Goal: Task Accomplishment & Management: Manage account settings

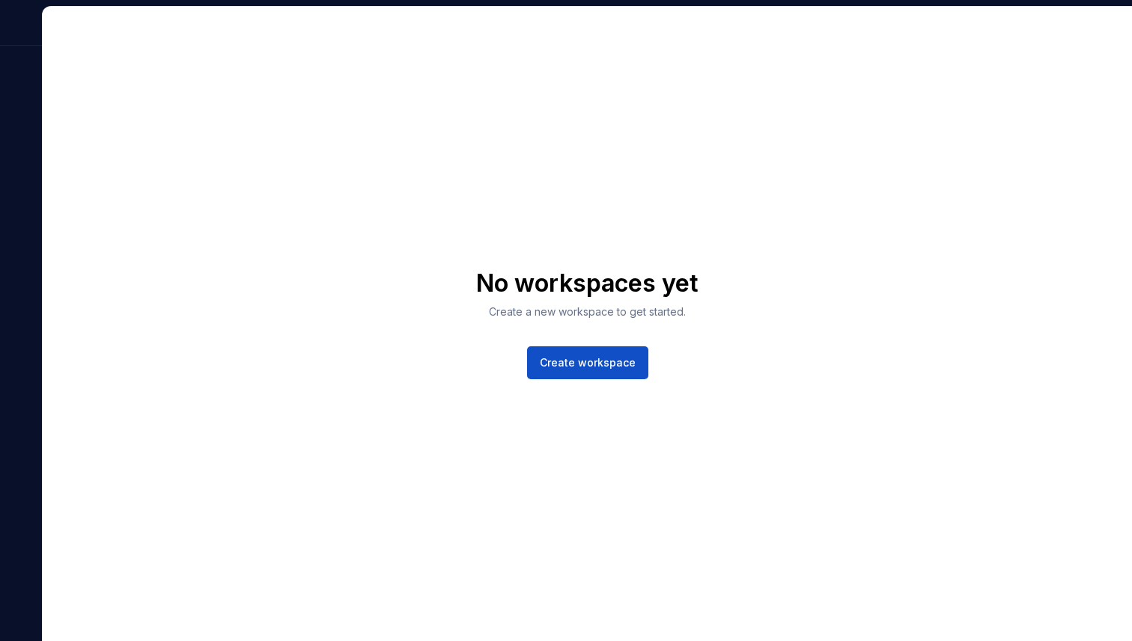
click at [19, 36] on div at bounding box center [21, 26] width 42 height 39
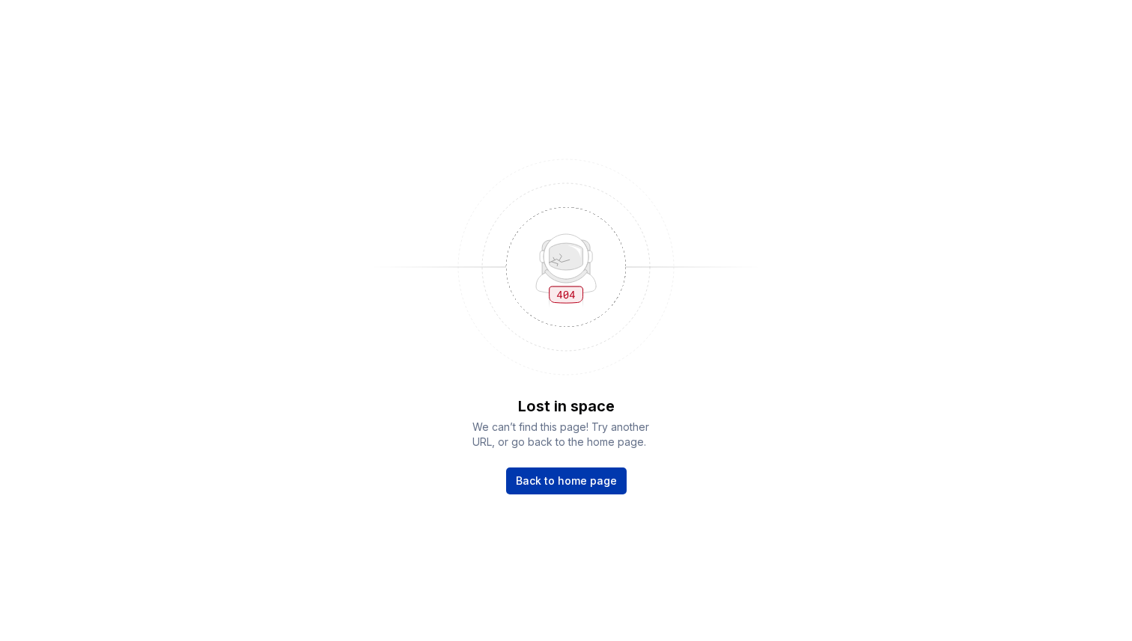
click at [587, 489] on link "Back to home page" at bounding box center [566, 481] width 120 height 27
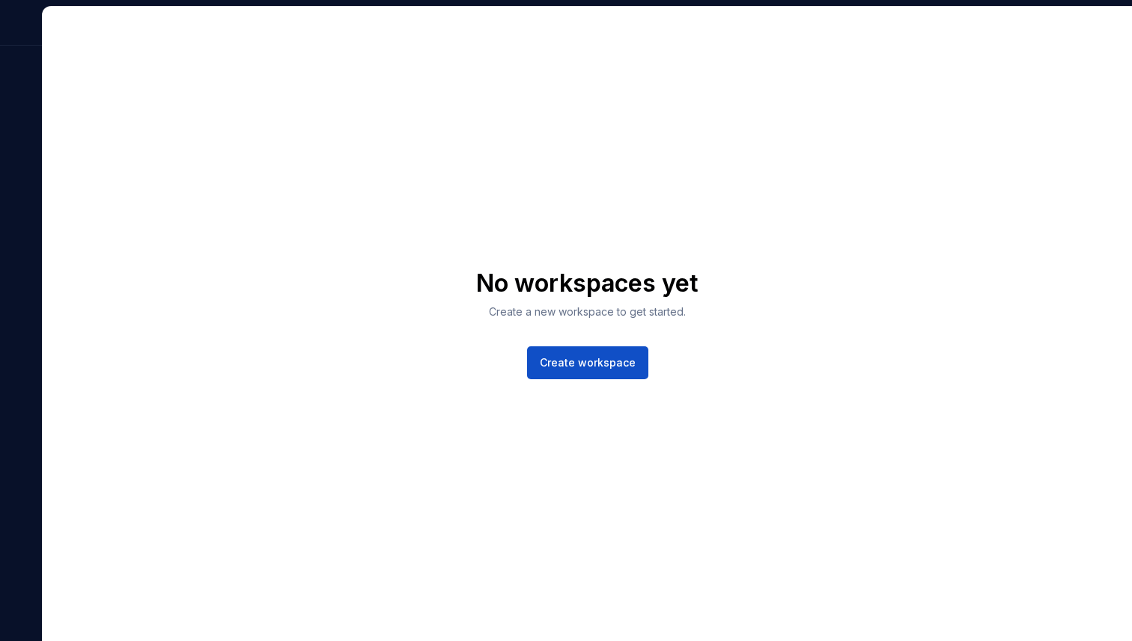
click at [575, 381] on div "No workspaces yet Create a new workspace to get started. Create workspace" at bounding box center [587, 324] width 1089 height 635
click at [584, 359] on span "Create workspace" at bounding box center [588, 362] width 96 height 15
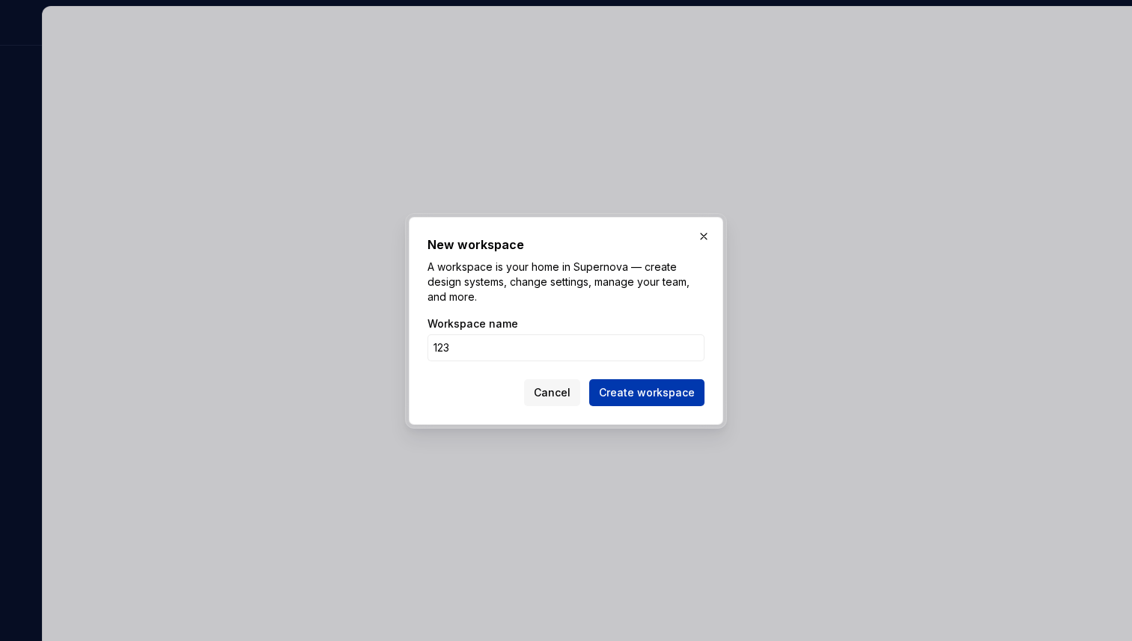
type input "123"
click at [656, 394] on span "Create workspace" at bounding box center [647, 392] width 96 height 15
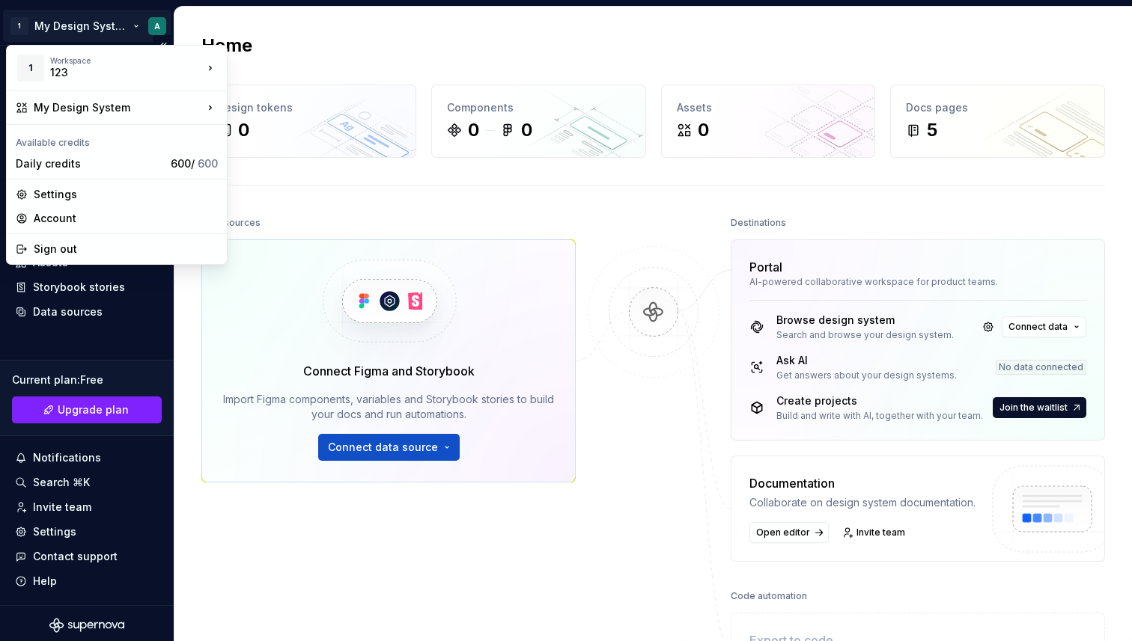
click at [154, 34] on html "1 My Design System A Home Documentation Analytics Code automation Design system…" at bounding box center [566, 320] width 1132 height 641
click at [98, 242] on div "Sign out" at bounding box center [126, 249] width 184 height 15
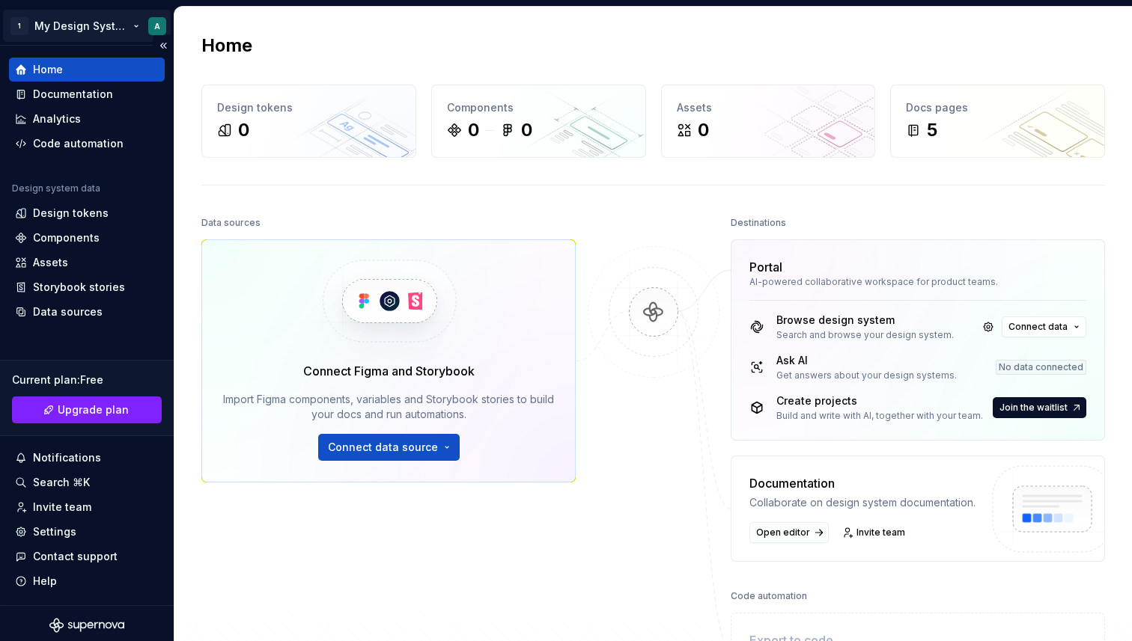
click at [153, 21] on html "1 My Design System A Home Documentation Analytics Code automation Design system…" at bounding box center [566, 320] width 1132 height 641
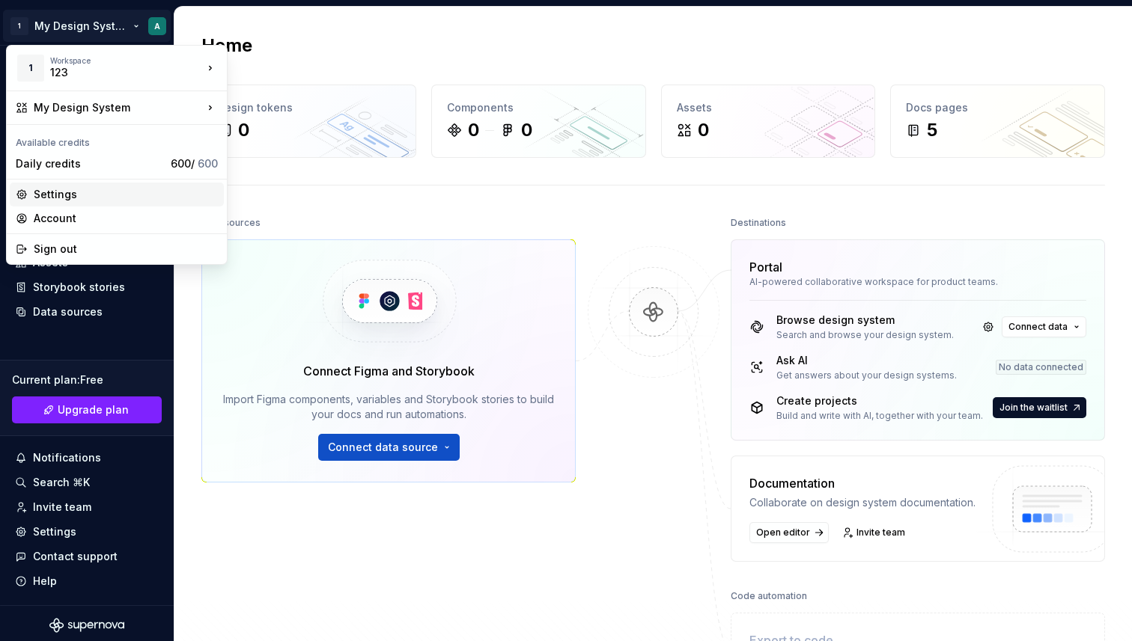
click at [76, 195] on div "Settings" at bounding box center [126, 194] width 184 height 15
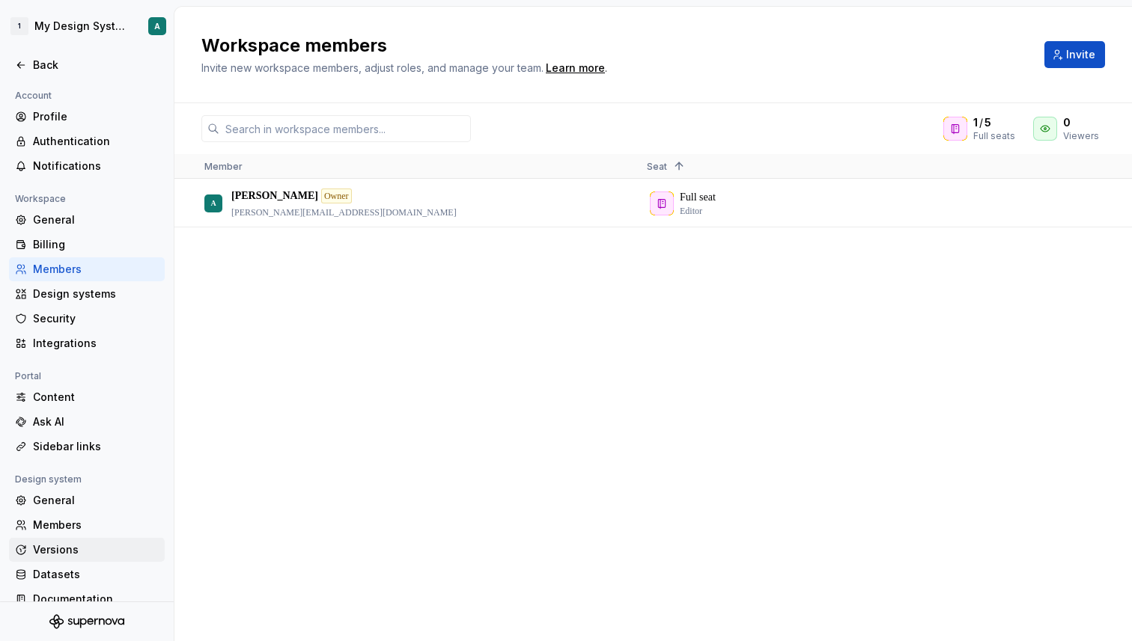
scroll to position [18, 0]
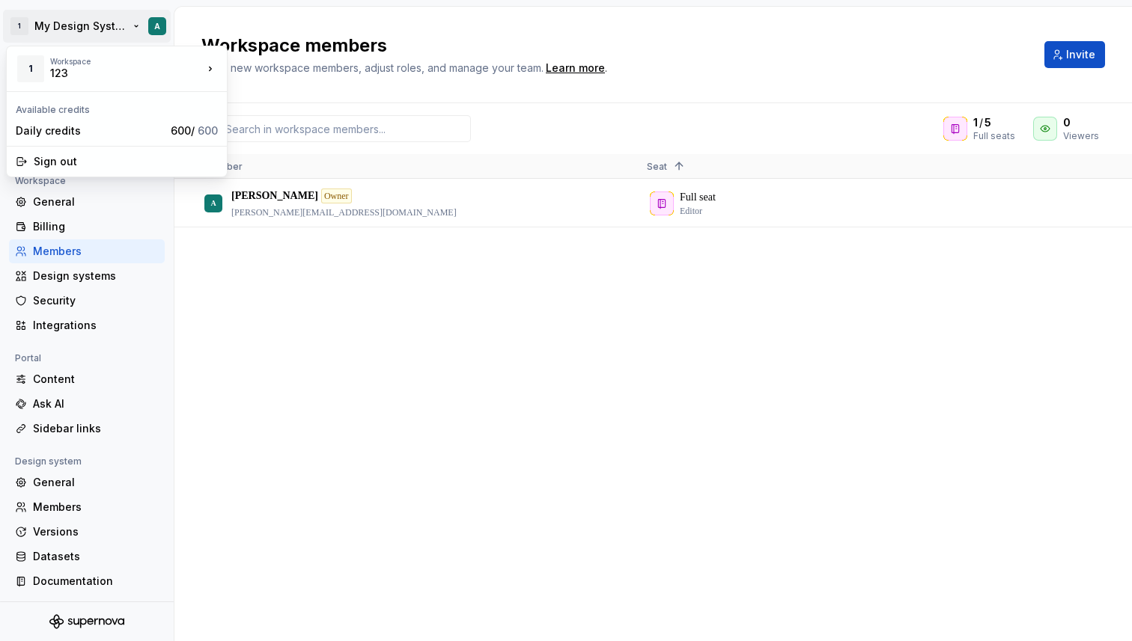
click at [150, 26] on html "1 My Design System A Back Account Profile Authentication Notifications Workspac…" at bounding box center [566, 320] width 1132 height 641
click at [86, 162] on div "Sign out" at bounding box center [126, 161] width 184 height 15
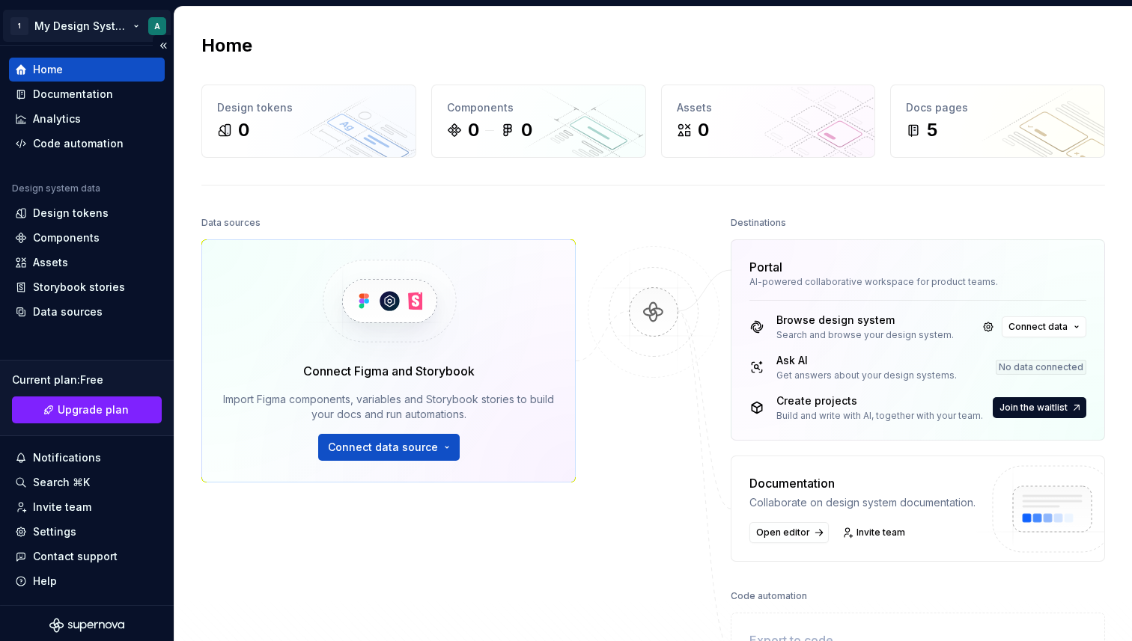
click at [153, 25] on html "1 My Design System A Home Documentation Analytics Code automation Design system…" at bounding box center [566, 320] width 1132 height 641
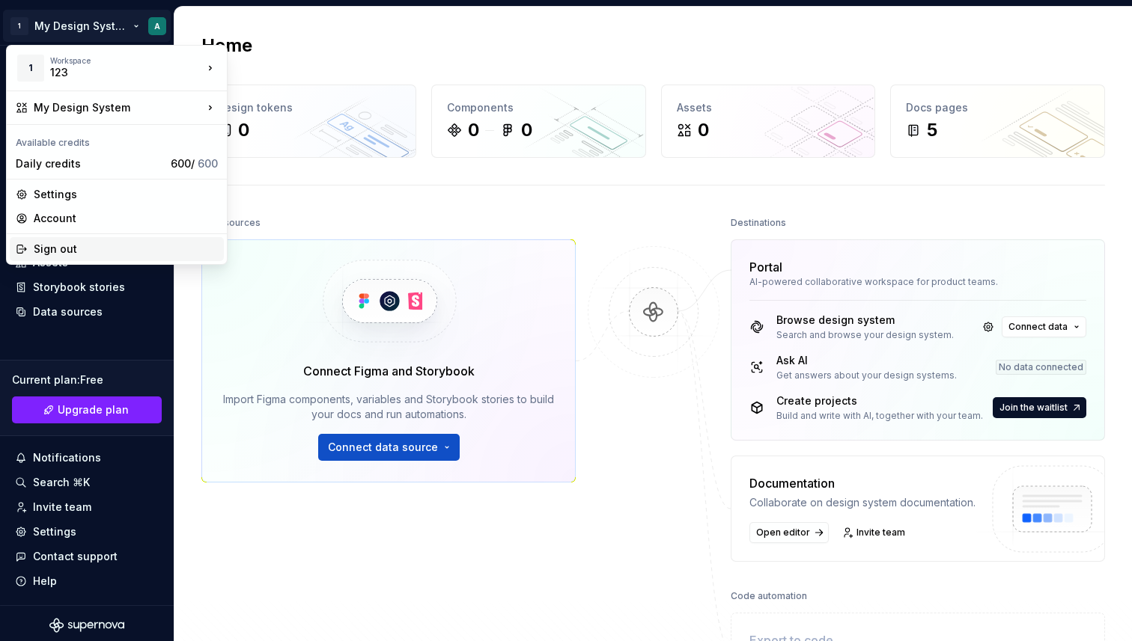
click at [115, 254] on div "Sign out" at bounding box center [126, 249] width 184 height 15
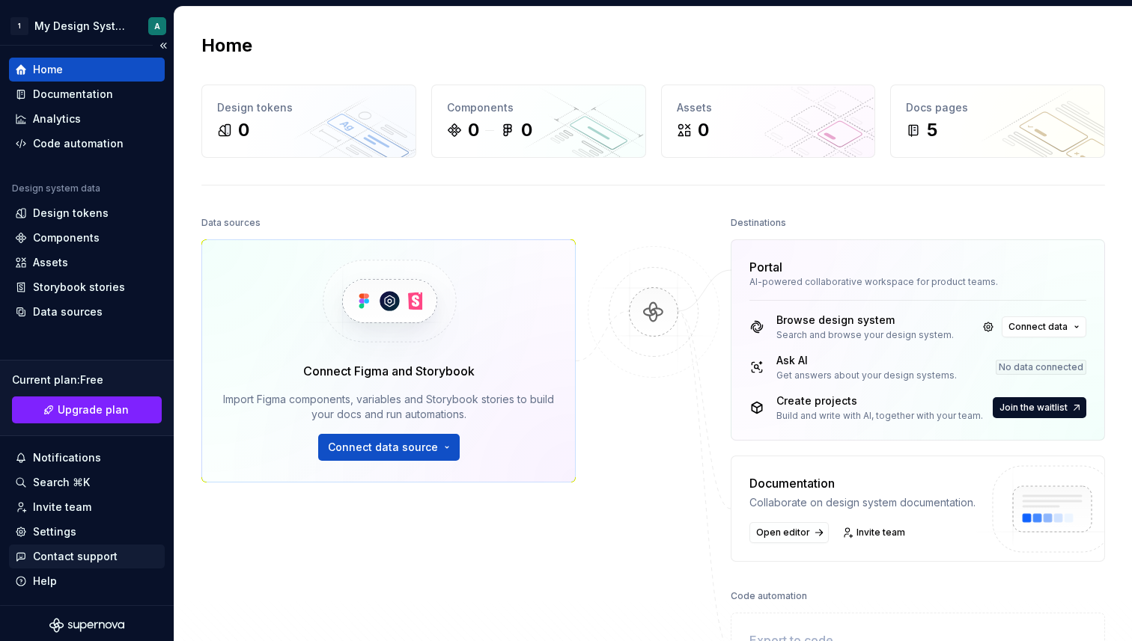
scroll to position [4, 0]
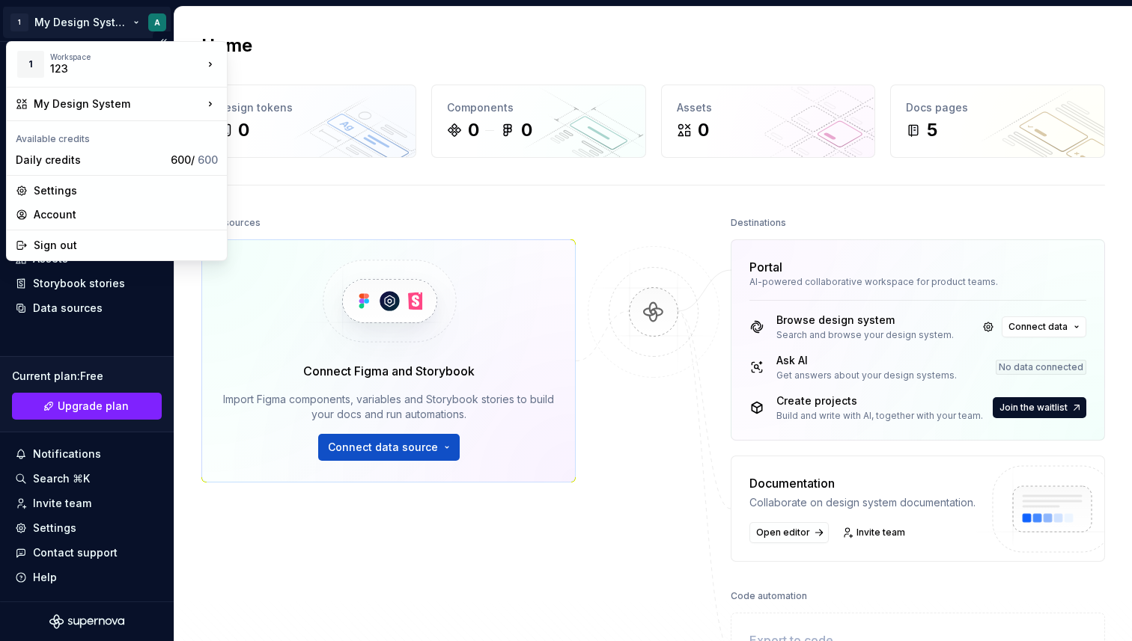
click at [154, 19] on html "1 My Design System A Home Documentation Analytics Code automation Design system…" at bounding box center [566, 320] width 1132 height 641
click at [74, 242] on div "Sign out" at bounding box center [126, 245] width 184 height 15
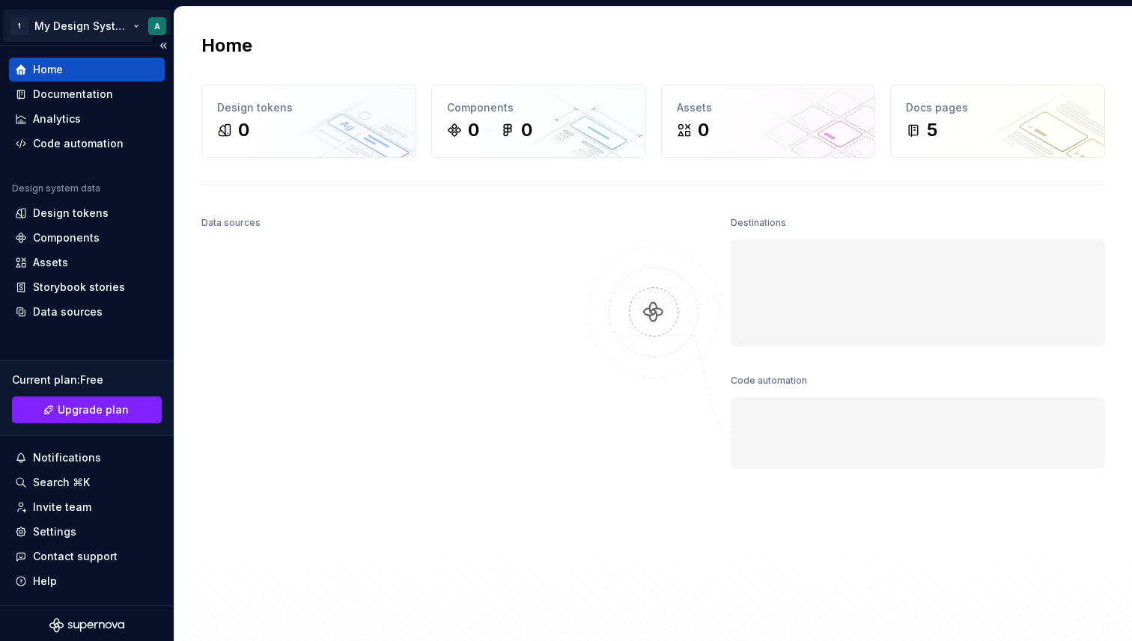
click at [85, 25] on html "1 My Design System A Home Documentation Analytics Code automation Design system…" at bounding box center [566, 320] width 1132 height 641
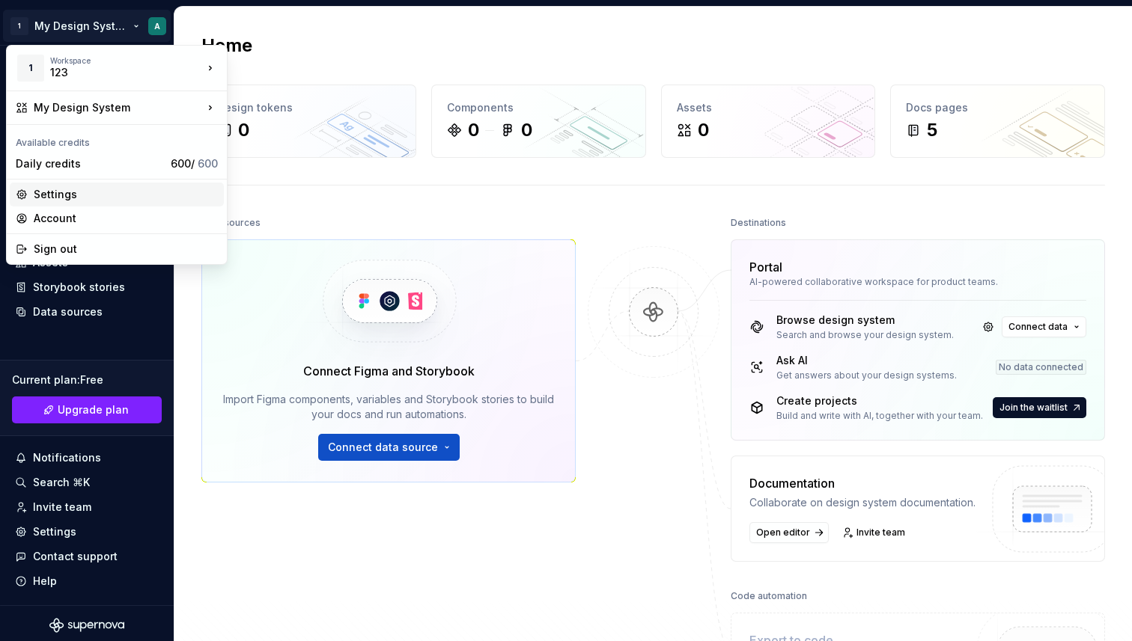
click at [72, 192] on div "Settings" at bounding box center [126, 194] width 184 height 15
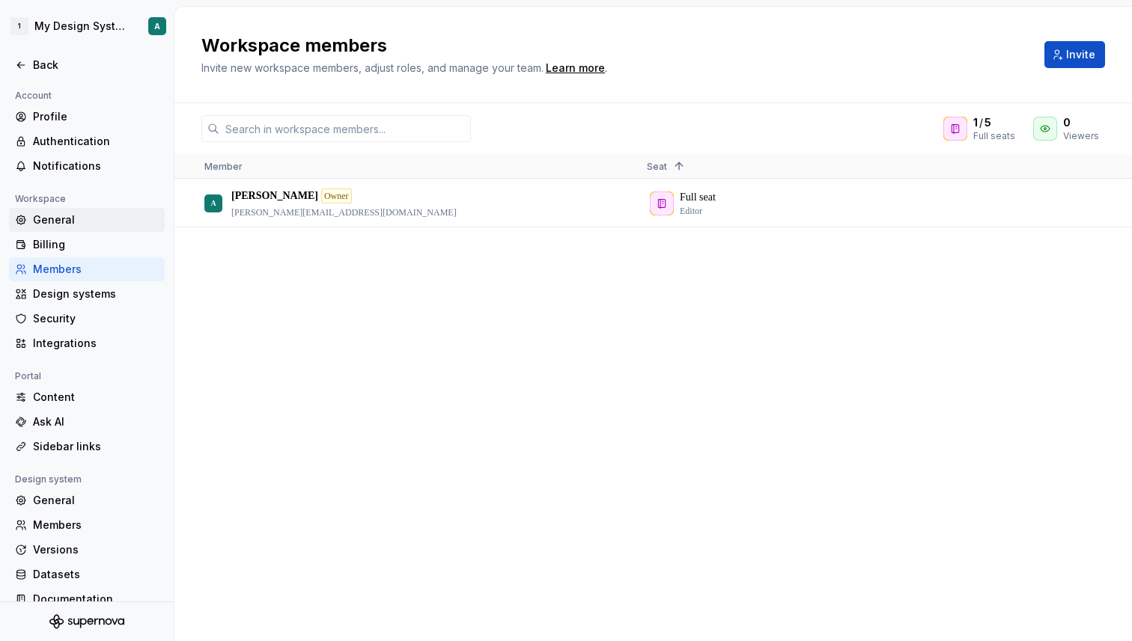
click at [61, 216] on div "General" at bounding box center [96, 220] width 126 height 15
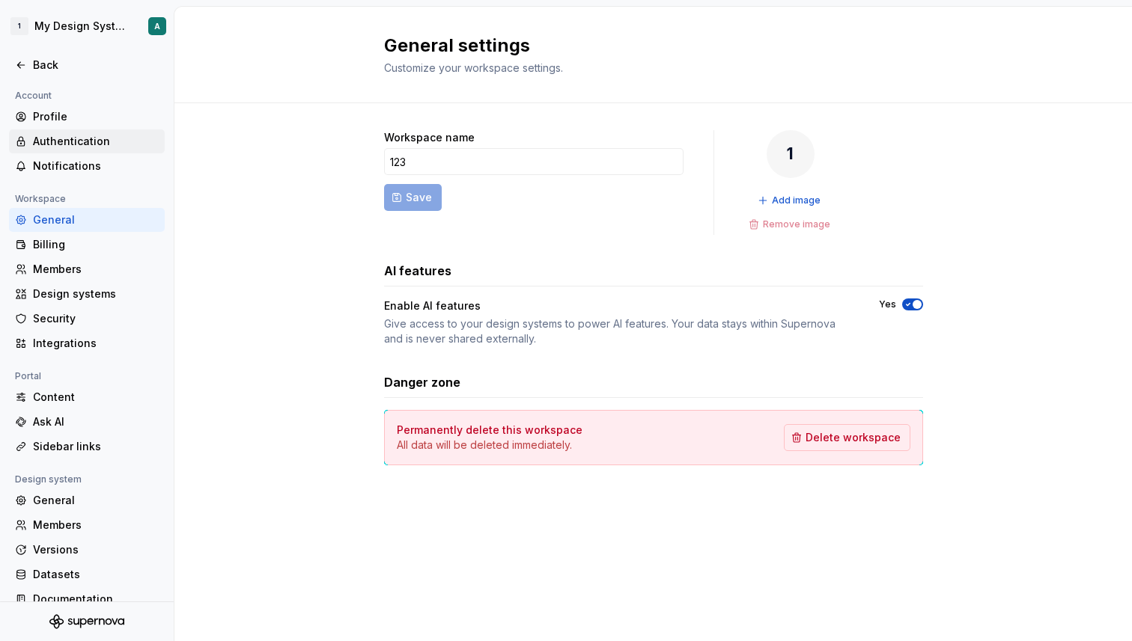
click at [85, 138] on div "Authentication" at bounding box center [96, 141] width 126 height 15
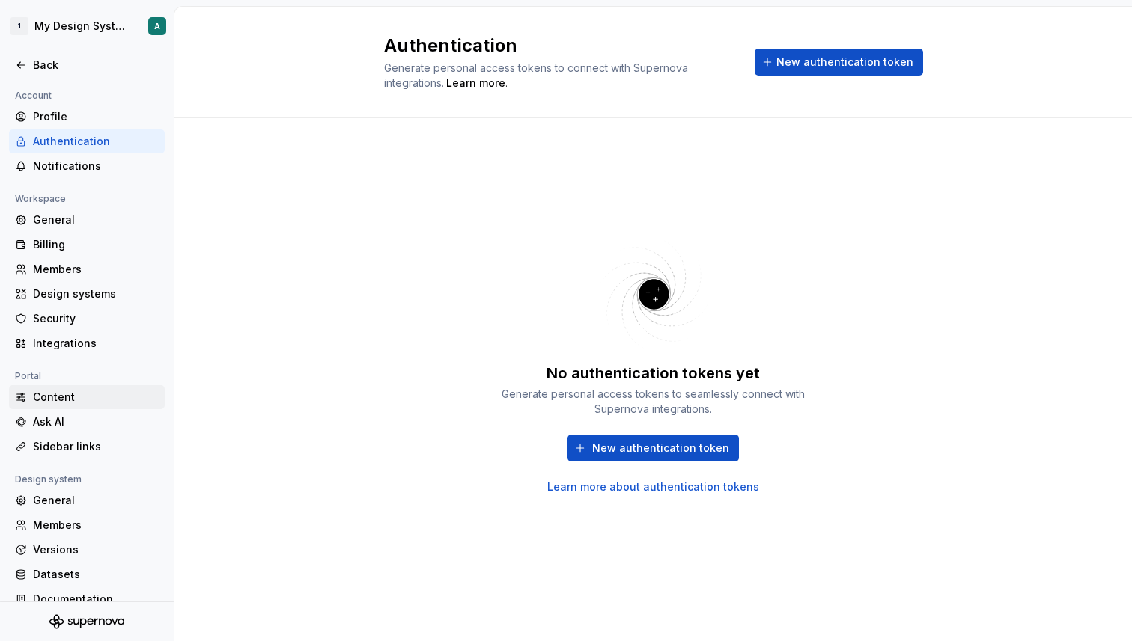
scroll to position [18, 0]
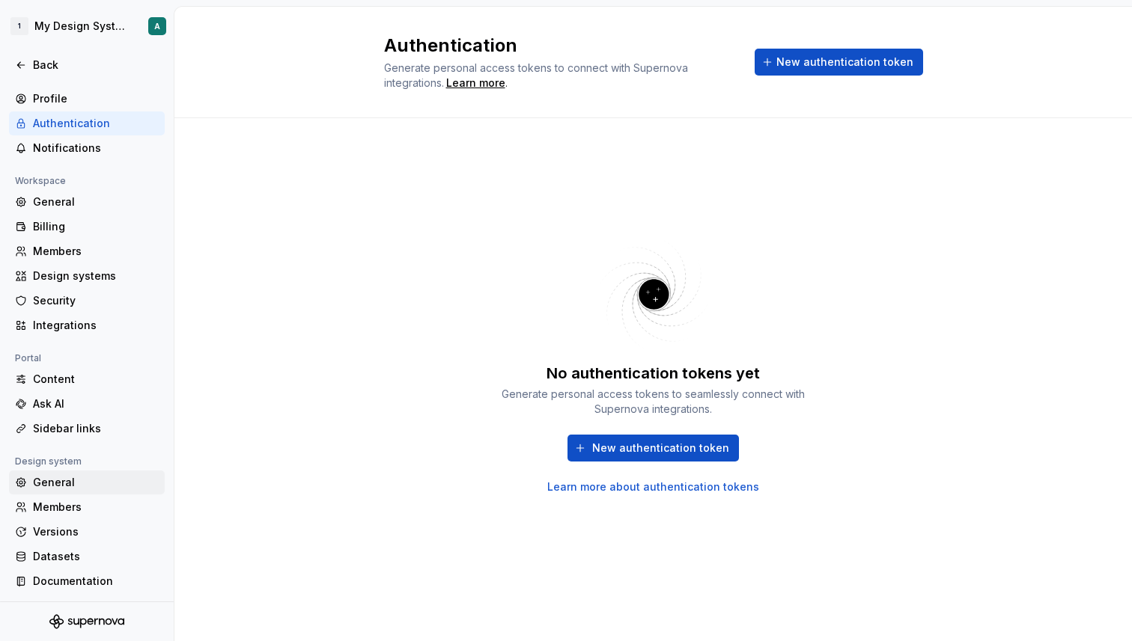
click at [67, 492] on div "General" at bounding box center [87, 483] width 156 height 24
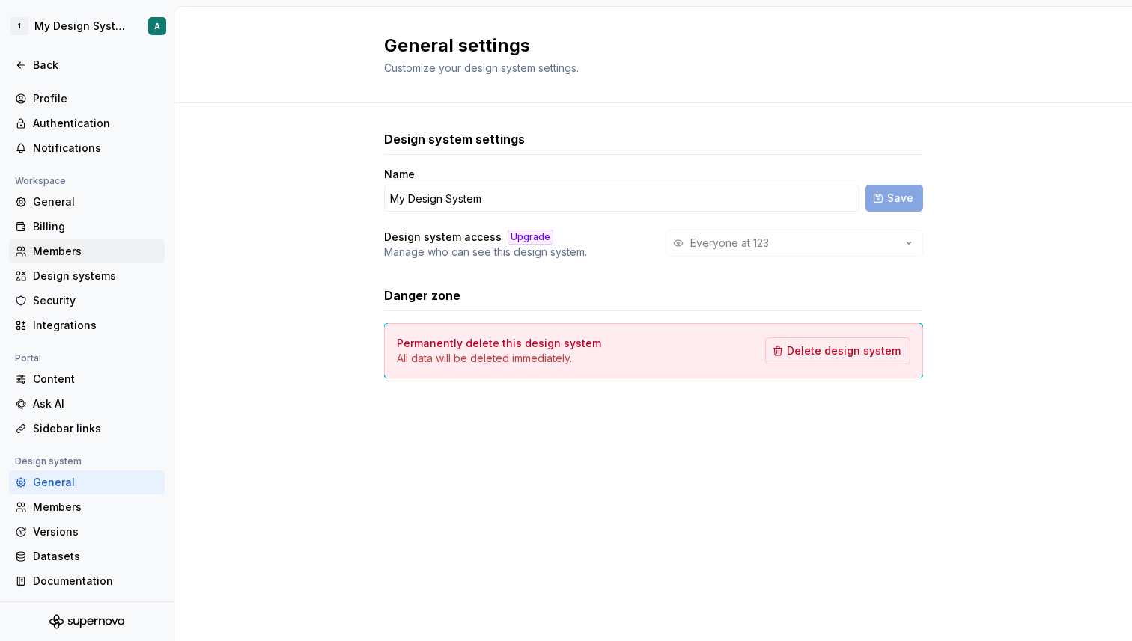
click at [63, 242] on div "Members" at bounding box center [87, 251] width 156 height 24
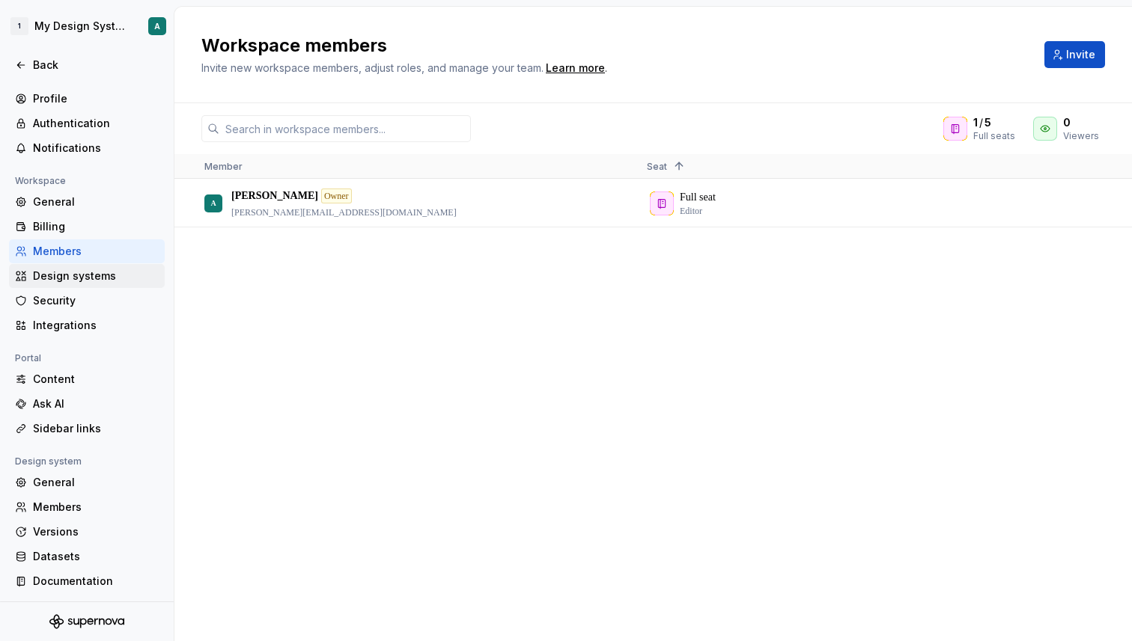
click at [76, 284] on div "Design systems" at bounding box center [87, 276] width 156 height 24
click at [76, 334] on div "Integrations" at bounding box center [87, 326] width 156 height 24
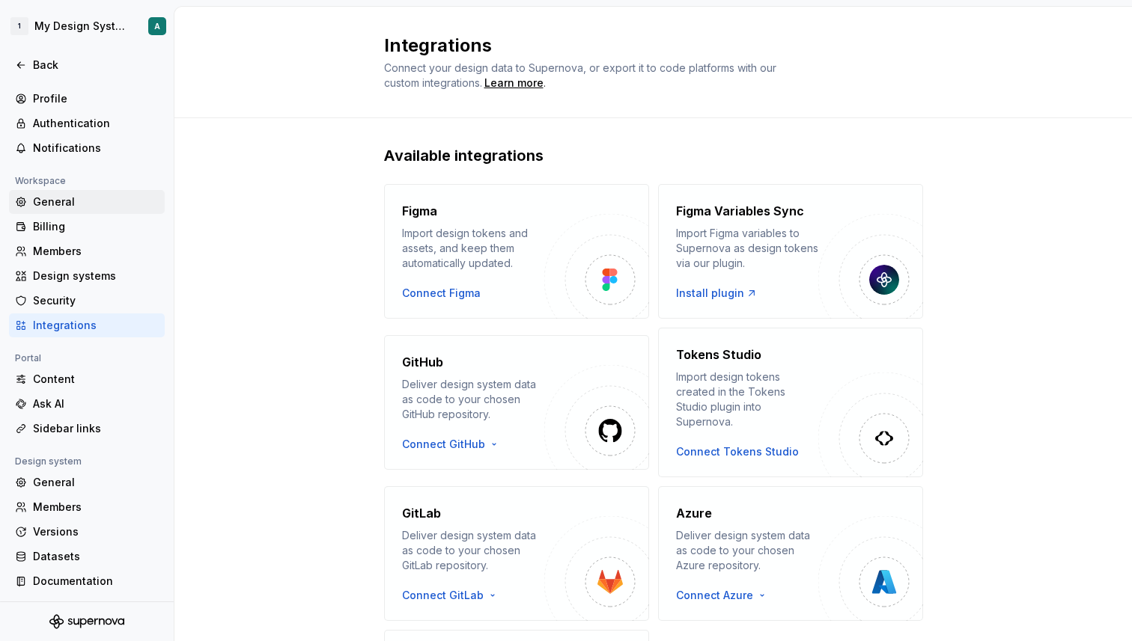
click at [60, 207] on div "General" at bounding box center [96, 202] width 126 height 15
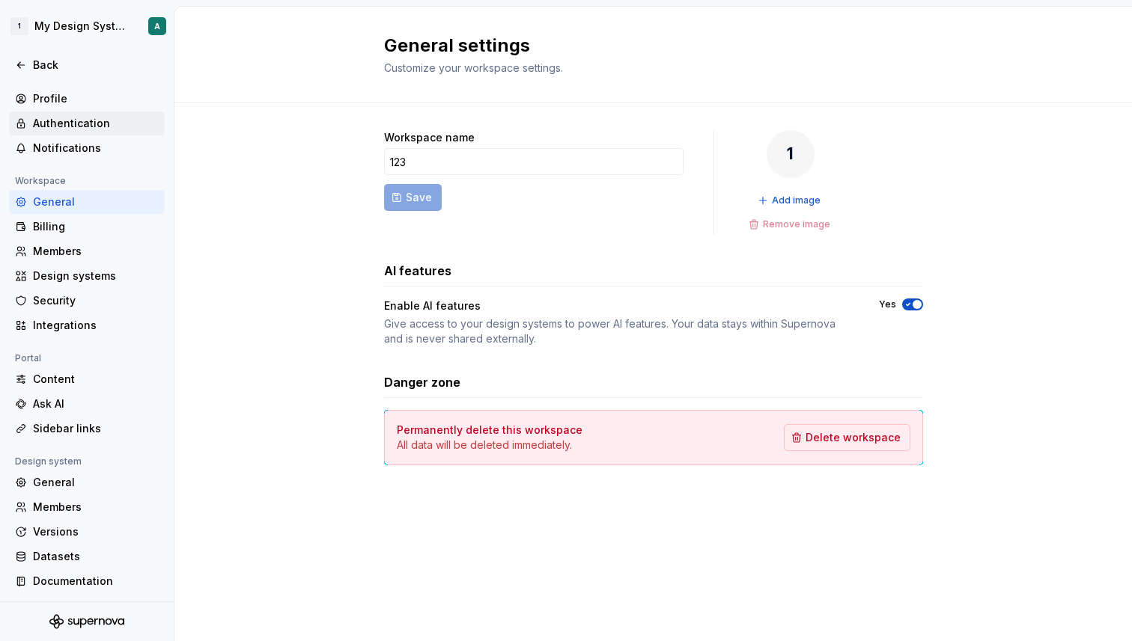
click at [76, 118] on div "Authentication" at bounding box center [96, 123] width 126 height 15
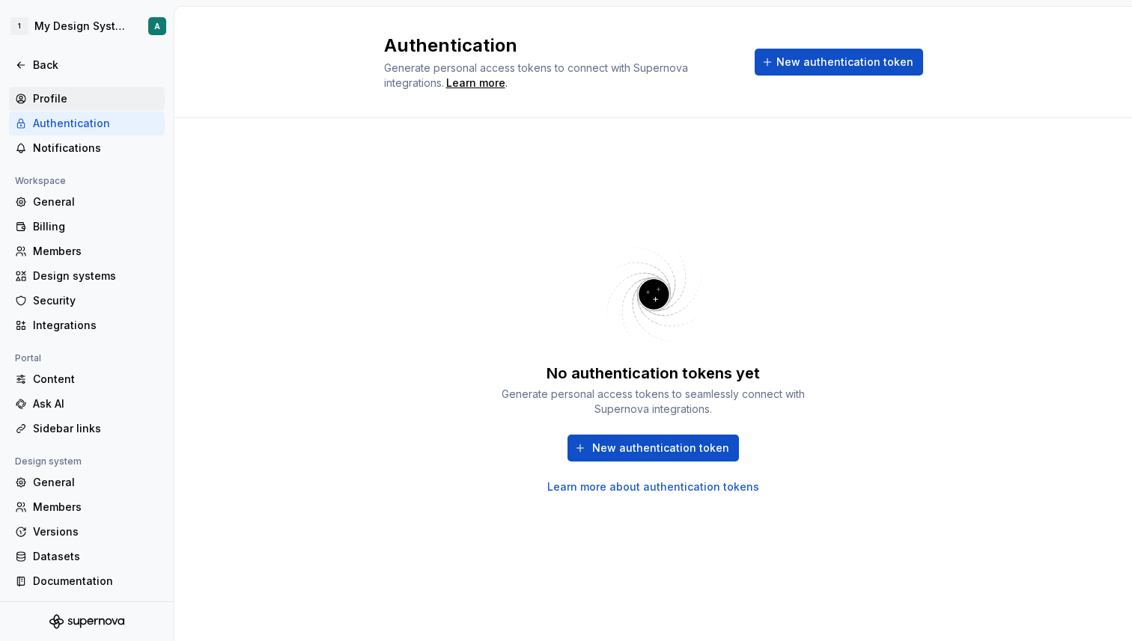
click at [64, 100] on div "Profile" at bounding box center [96, 98] width 126 height 15
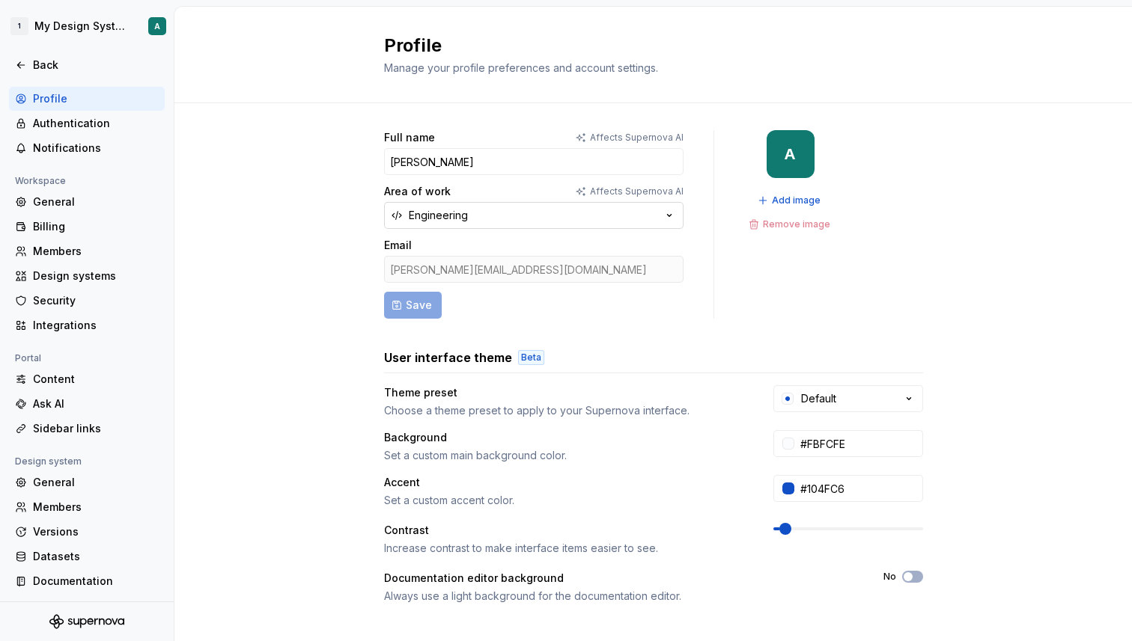
click at [492, 222] on button "Engineering" at bounding box center [533, 215] width 299 height 27
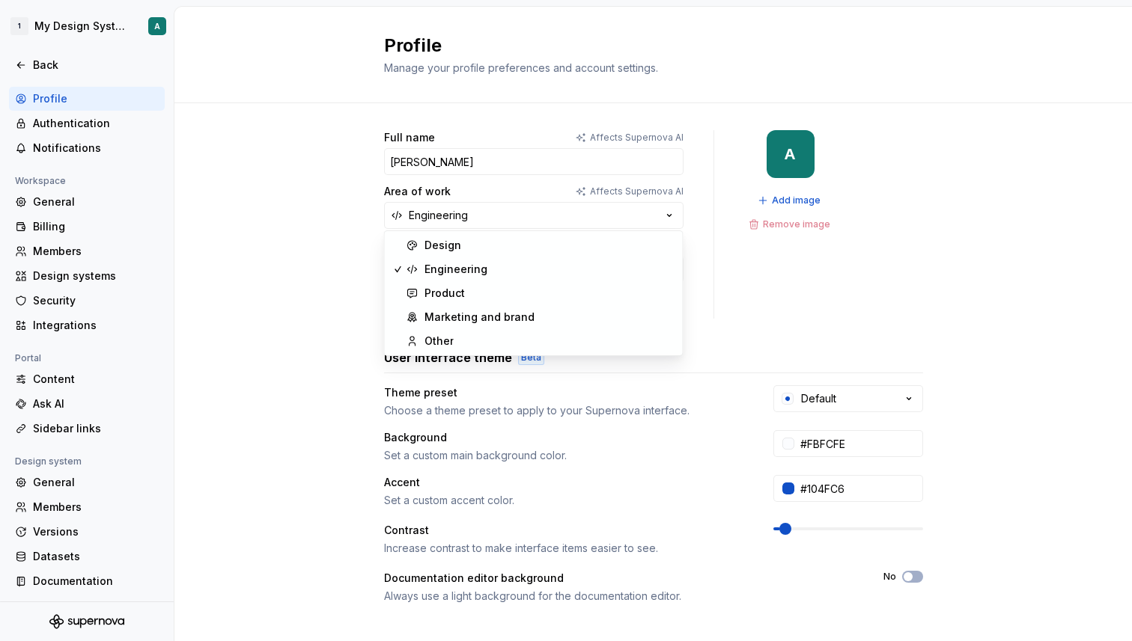
click at [290, 248] on div "Full name Affects Supernova AI [PERSON_NAME] Area of work Affects Supernova AI …" at bounding box center [652, 480] width 957 height 754
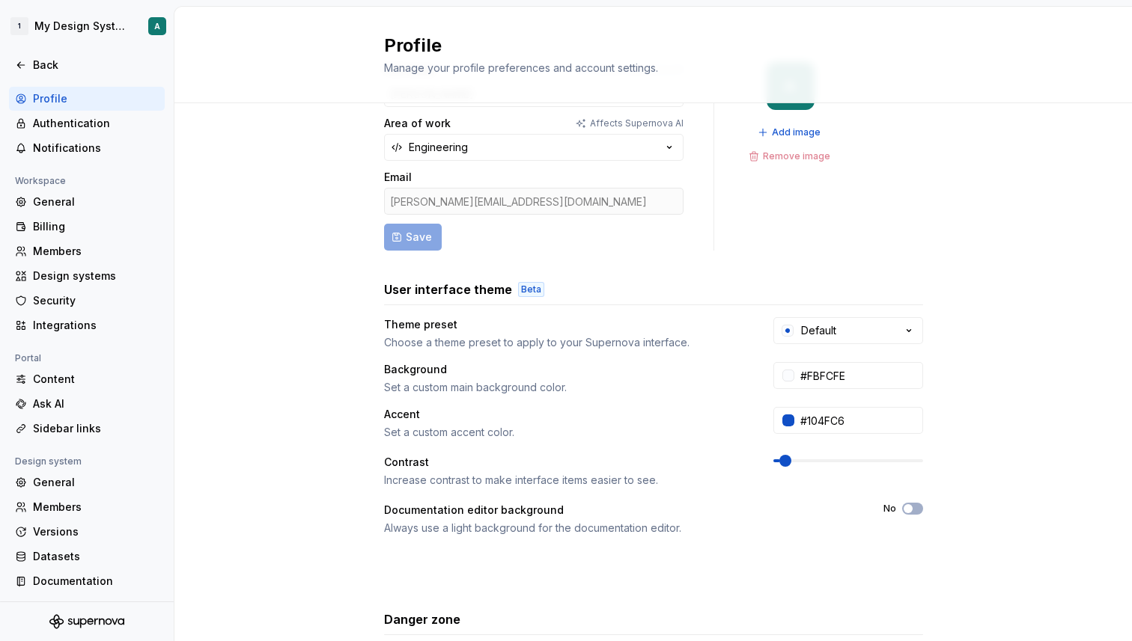
scroll to position [216, 0]
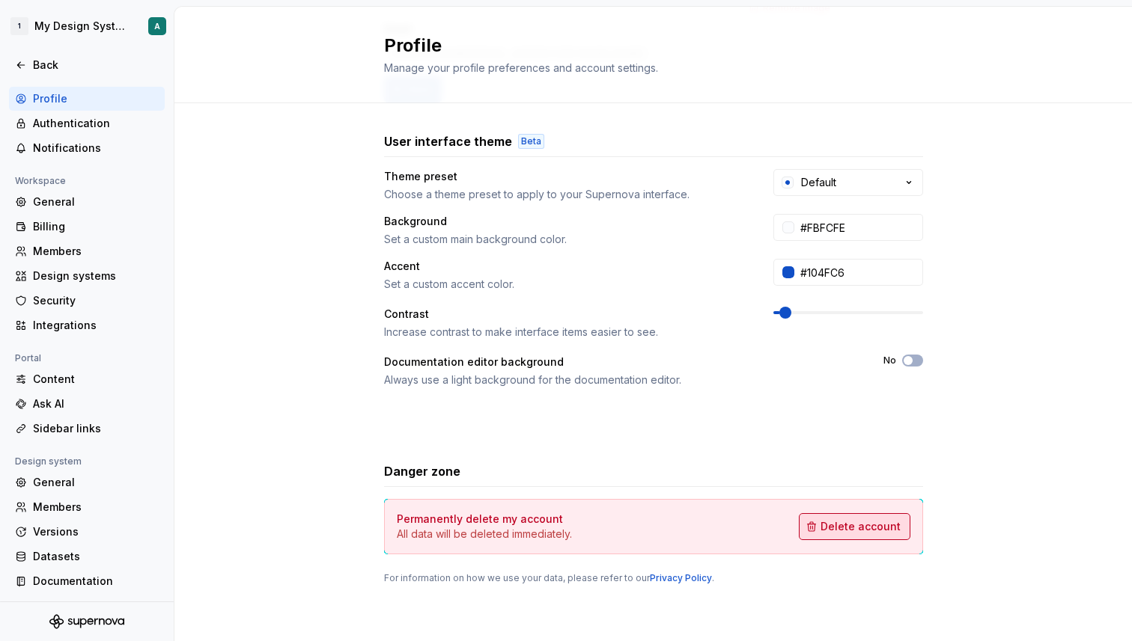
click at [855, 532] on span "Delete account" at bounding box center [860, 526] width 80 height 15
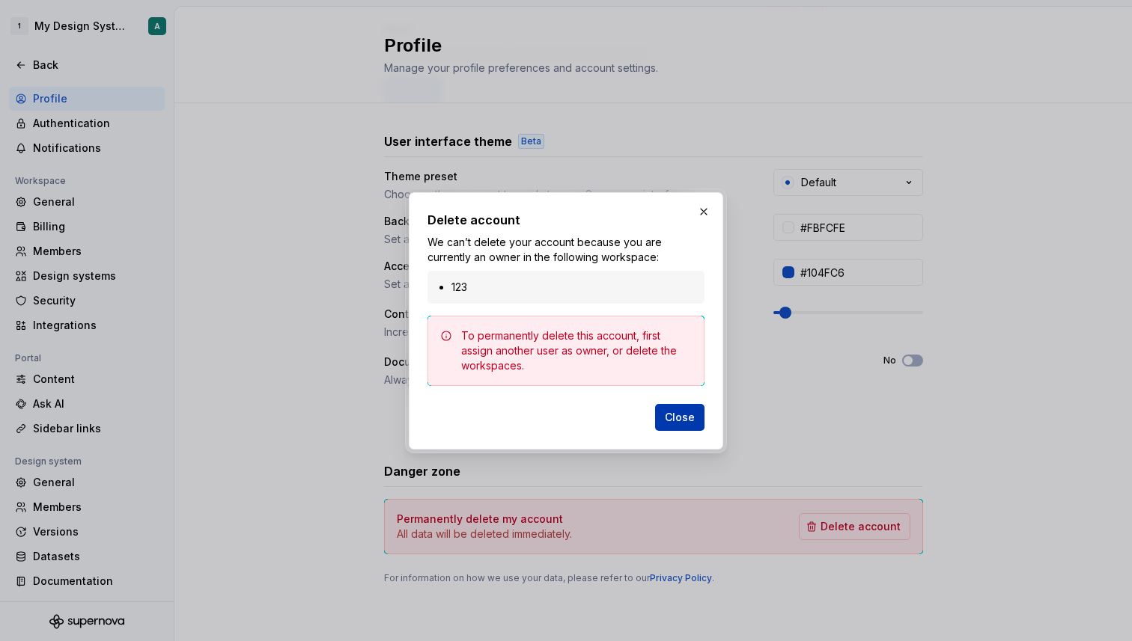
click at [682, 422] on span "Close" at bounding box center [680, 417] width 30 height 15
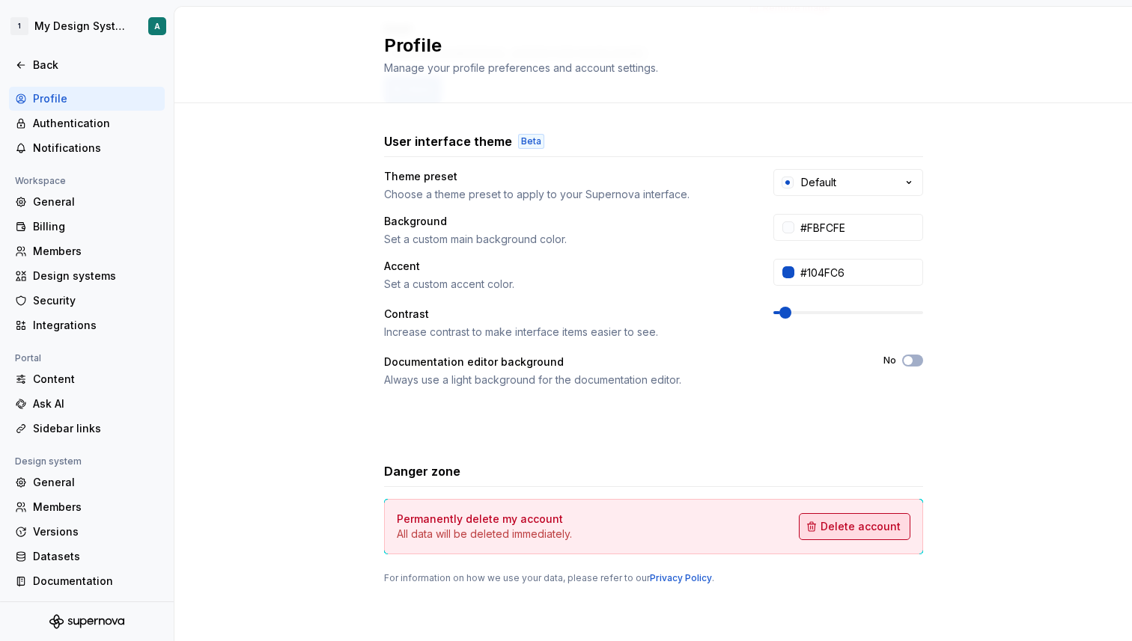
click at [848, 522] on span "Delete account" at bounding box center [860, 526] width 80 height 15
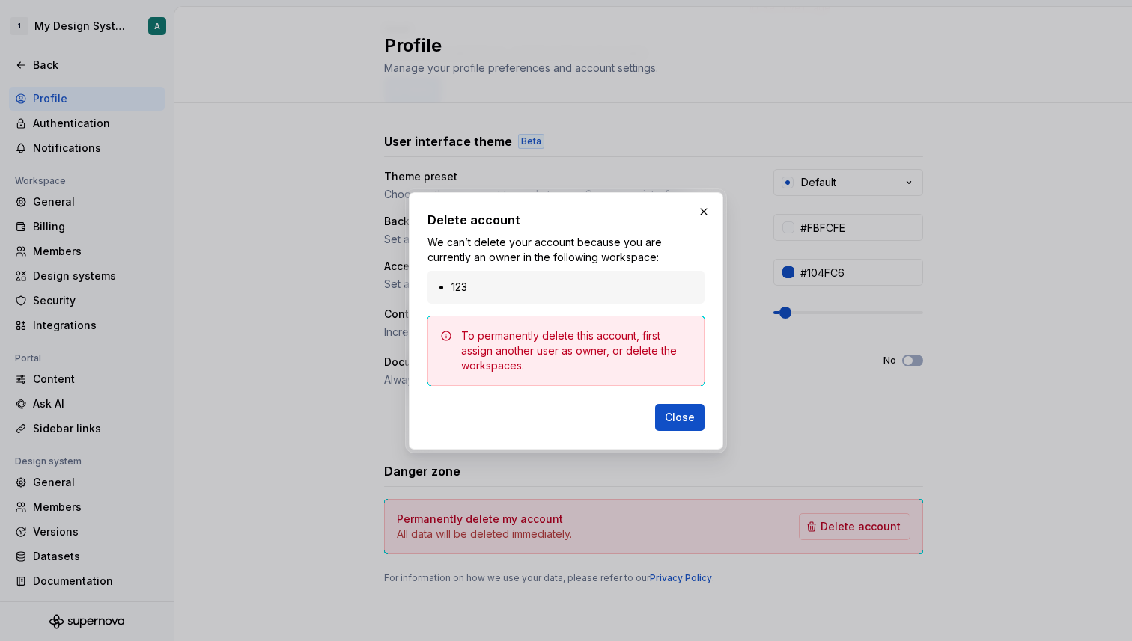
click at [509, 281] on li "123" at bounding box center [573, 287] width 244 height 15
click at [530, 347] on div "To permanently delete this account, first assign another user as owner, or dele…" at bounding box center [576, 351] width 231 height 45
click at [698, 216] on button "button" at bounding box center [703, 211] width 21 height 21
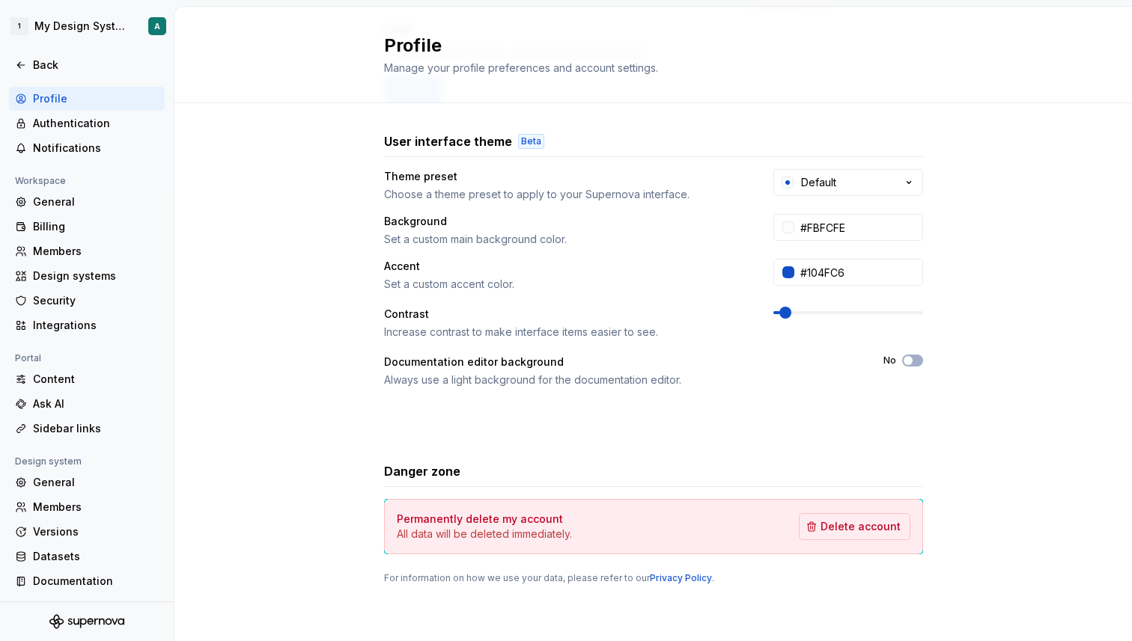
scroll to position [0, 0]
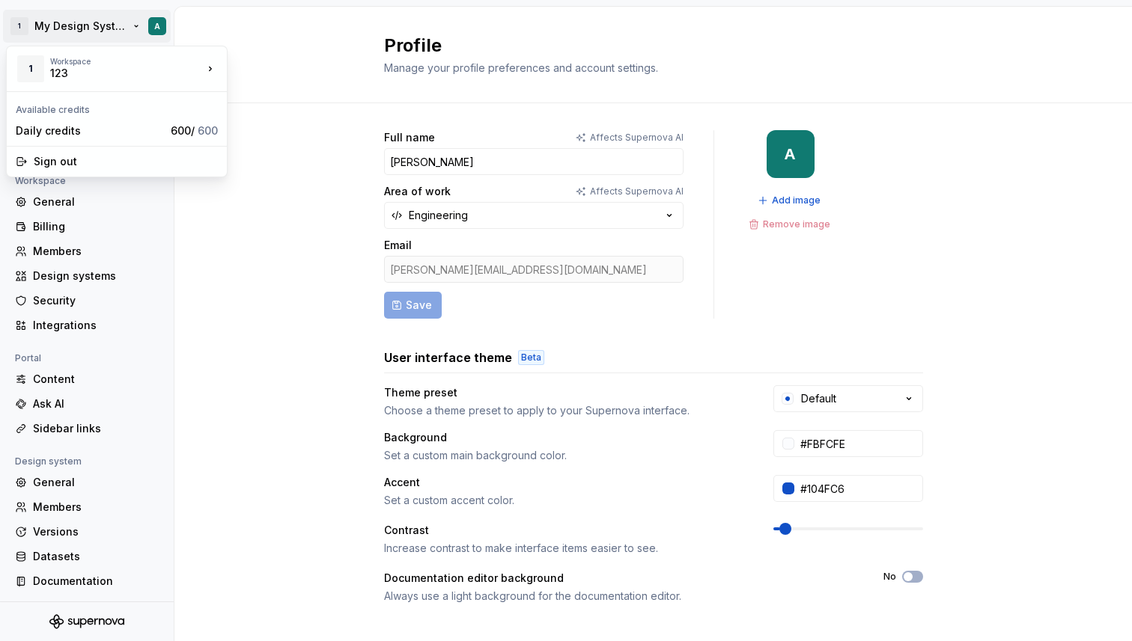
click at [63, 27] on html "1 My Design System A Back Account Profile Authentication Notifications Workspac…" at bounding box center [566, 320] width 1132 height 641
click at [165, 72] on div "123" at bounding box center [113, 73] width 127 height 15
click at [131, 164] on div "Sign out" at bounding box center [126, 161] width 184 height 15
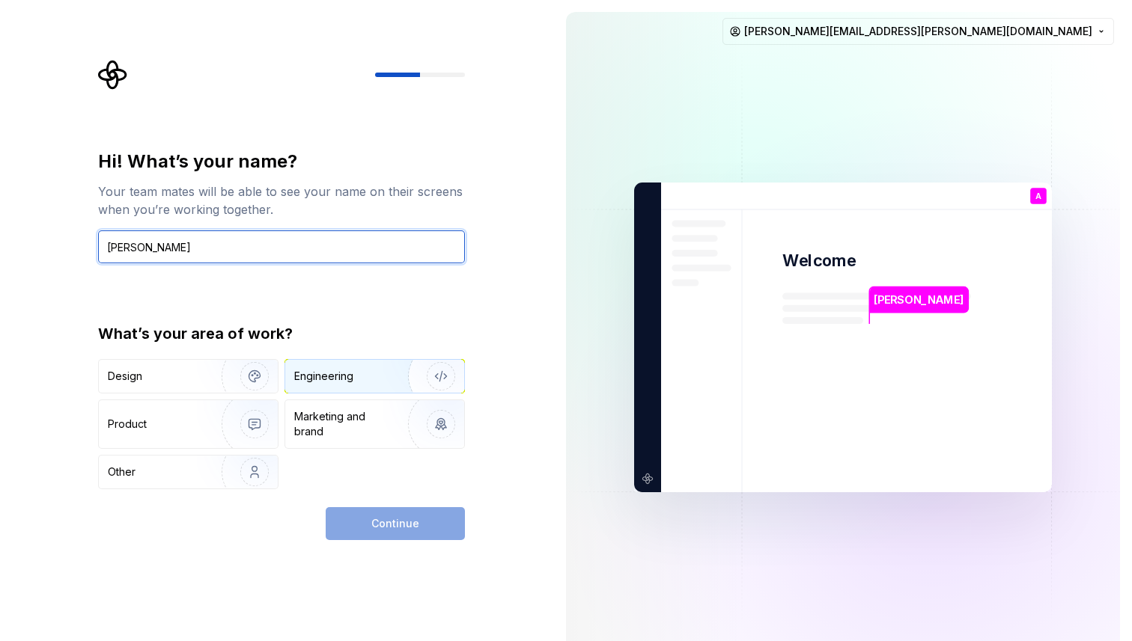
type input "Adrian"
click at [351, 382] on div "Engineering" at bounding box center [323, 376] width 59 height 15
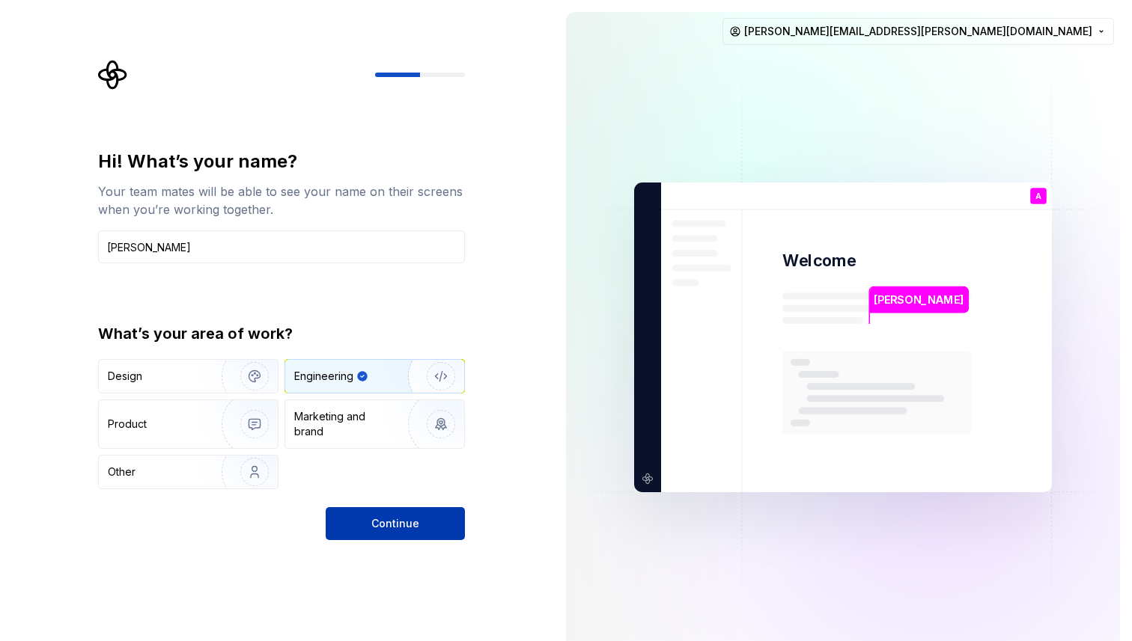
click at [382, 521] on span "Continue" at bounding box center [395, 523] width 48 height 15
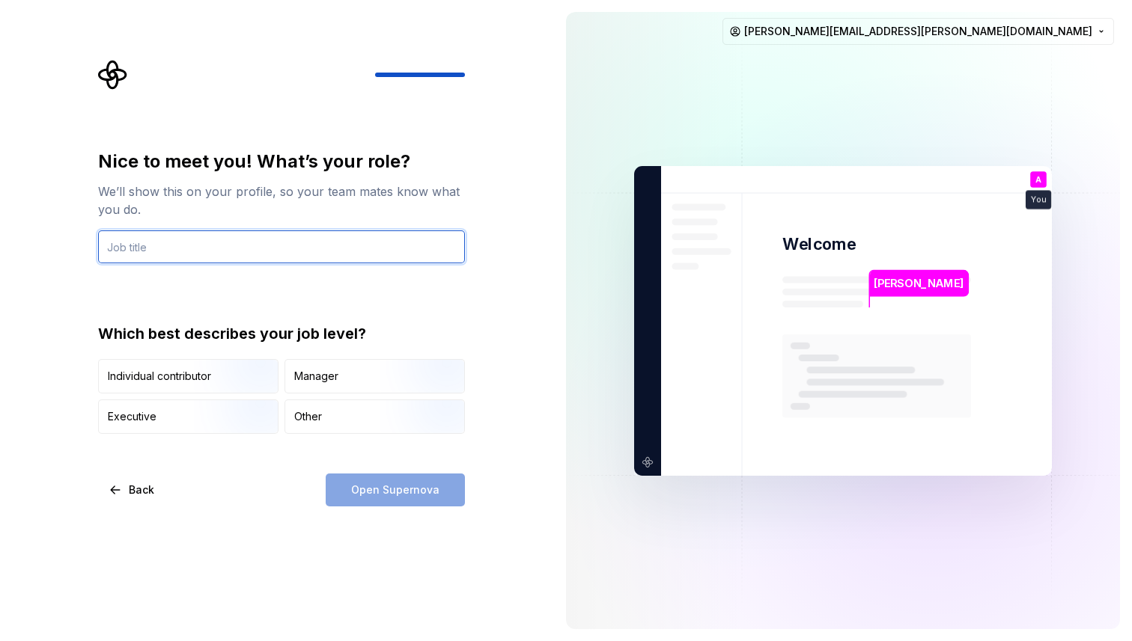
click at [275, 250] on input "text" at bounding box center [281, 247] width 367 height 33
type input "Software Engineer"
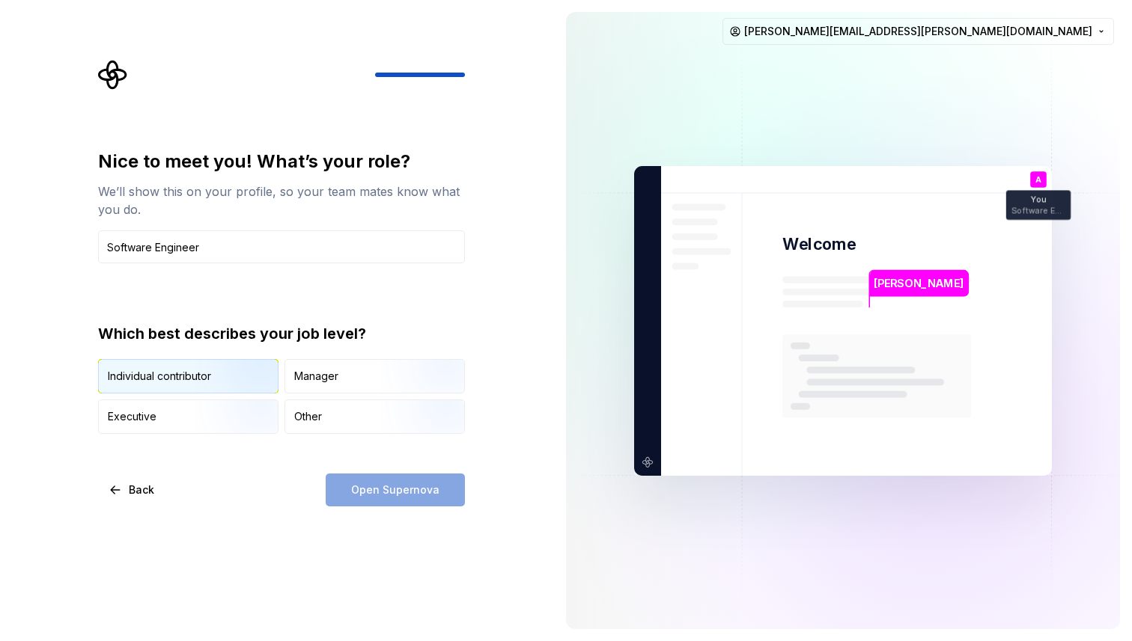
click at [211, 371] on img "button" at bounding box center [242, 395] width 96 height 100
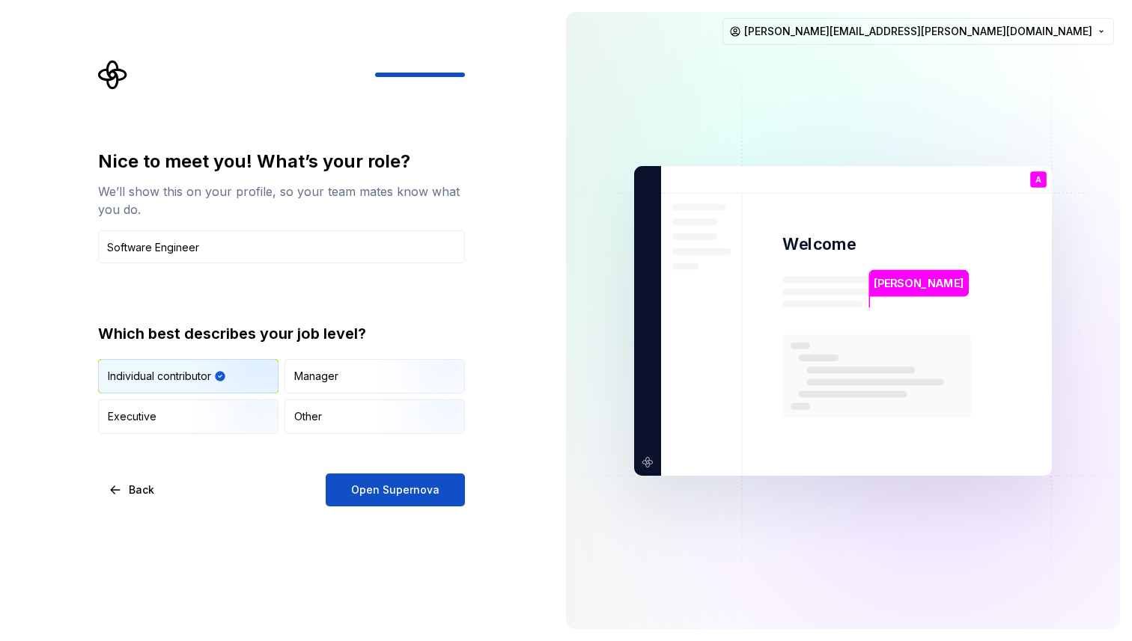
click at [216, 368] on img "button" at bounding box center [242, 395] width 96 height 100
click at [367, 479] on button "Open Supernova" at bounding box center [395, 490] width 139 height 33
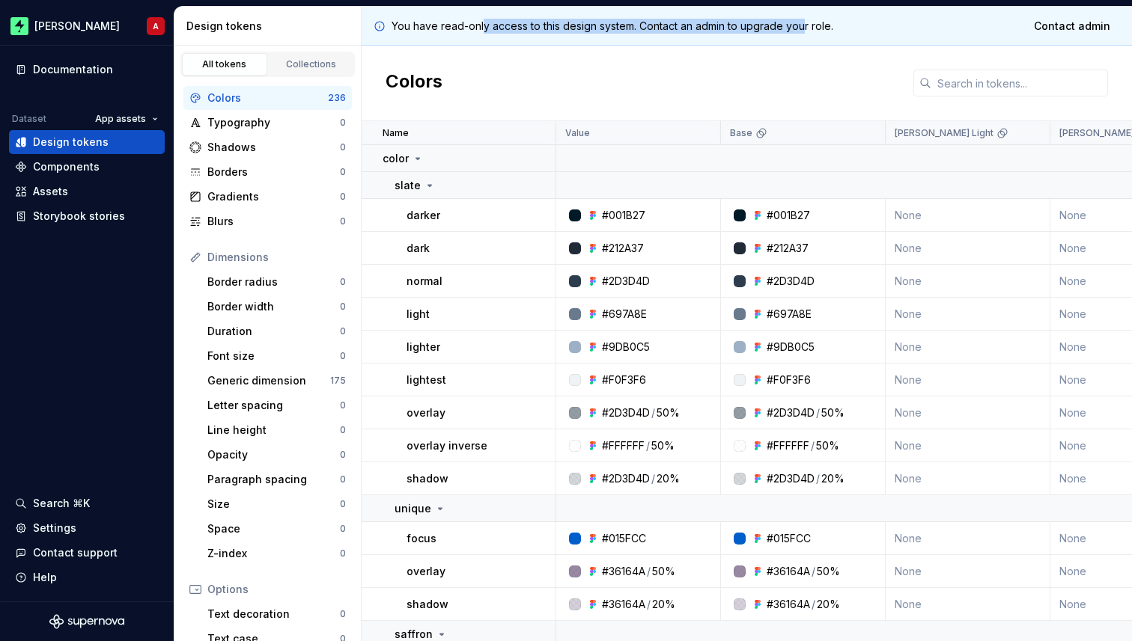
drag, startPoint x: 483, startPoint y: 28, endPoint x: 804, endPoint y: 25, distance: 320.3
click at [804, 25] on p "You have read-only access to this design system. Contact an admin to upgrade yo…" at bounding box center [612, 26] width 442 height 15
click at [153, 23] on html "Zuno A Documentation Dataset App assets Design tokens Components Assets Storybo…" at bounding box center [566, 320] width 1132 height 641
